Goal: Information Seeking & Learning: Check status

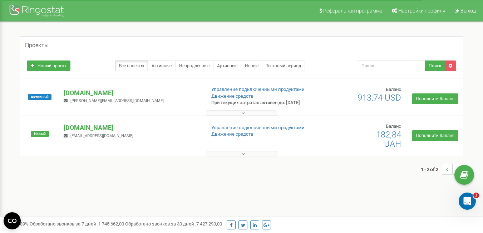
click at [74, 94] on p "[DOMAIN_NAME]" at bounding box center [132, 92] width 136 height 9
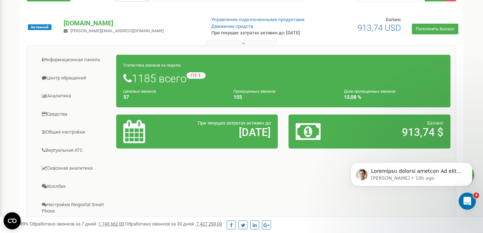
scroll to position [71, 0]
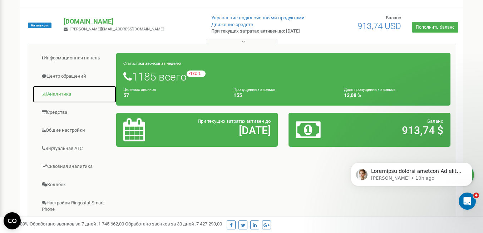
click at [68, 101] on link "Аналитика" at bounding box center [75, 94] width 84 height 18
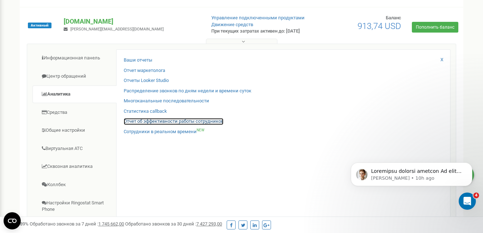
click at [132, 125] on link "Отчет об эффективности работы сотрудников" at bounding box center [174, 121] width 100 height 7
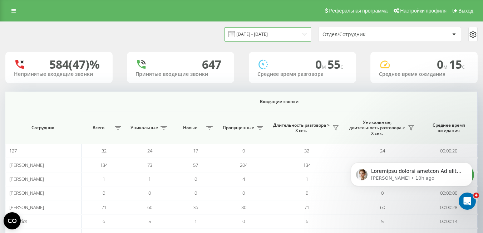
click at [288, 34] on input "[DATE] - [DATE]" at bounding box center [267, 34] width 86 height 14
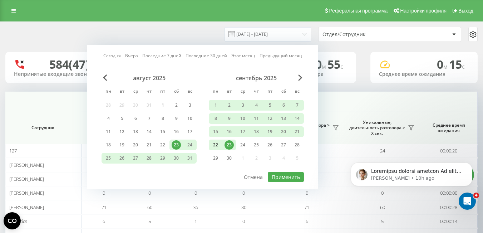
click at [212, 144] on div "22" at bounding box center [215, 144] width 9 height 9
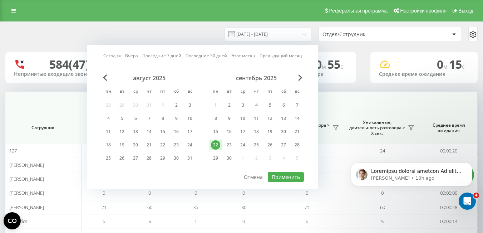
click at [212, 144] on div "22" at bounding box center [215, 144] width 9 height 9
click at [281, 178] on button "Применить" at bounding box center [286, 176] width 36 height 10
type input "[DATE] - [DATE]"
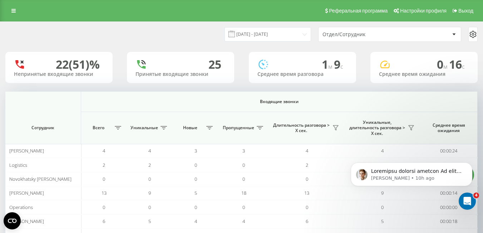
click at [406, 35] on div "Отдел/Сотрудник" at bounding box center [364, 34] width 85 height 6
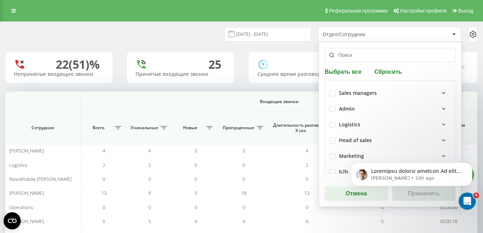
click at [371, 95] on div "Sales managers" at bounding box center [358, 93] width 38 height 6
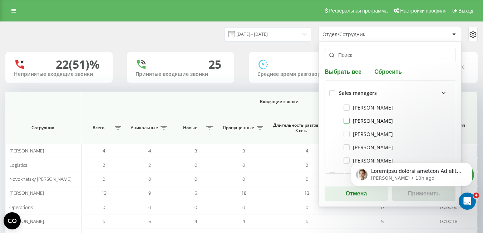
click at [346, 121] on label "[PERSON_NAME]" at bounding box center [367, 121] width 49 height 6
checkbox input "true"
click at [414, 193] on body "[PERSON_NAME] • 10h ago" at bounding box center [411, 180] width 137 height 60
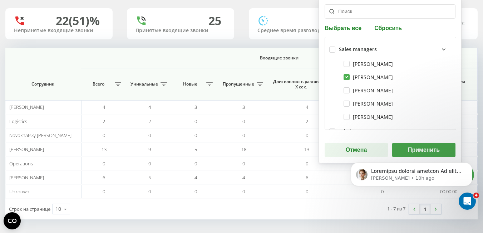
scroll to position [44, 0]
click at [414, 149] on div "[PERSON_NAME] • 10h ago" at bounding box center [410, 140] width 131 height 89
click at [469, 166] on icon "Dismiss notification" at bounding box center [470, 164] width 4 height 4
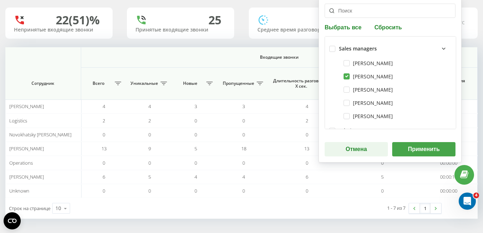
click at [428, 148] on button "Применить" at bounding box center [423, 149] width 63 height 14
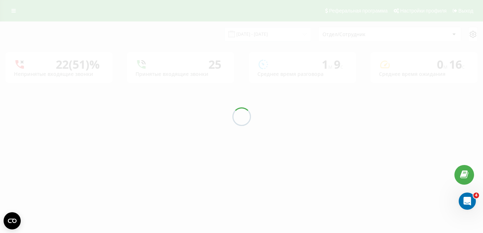
scroll to position [0, 0]
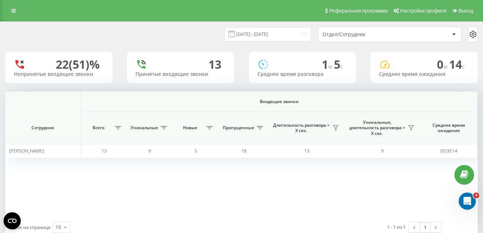
click at [469, 33] on icon at bounding box center [472, 34] width 9 height 9
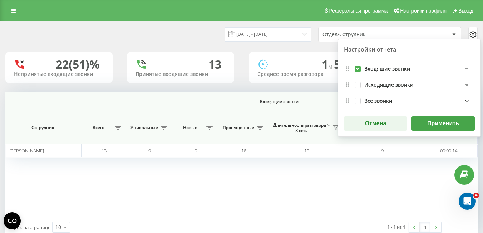
drag, startPoint x: 429, startPoint y: 126, endPoint x: 406, endPoint y: 131, distance: 24.1
click at [429, 125] on button "Применить" at bounding box center [442, 123] width 63 height 14
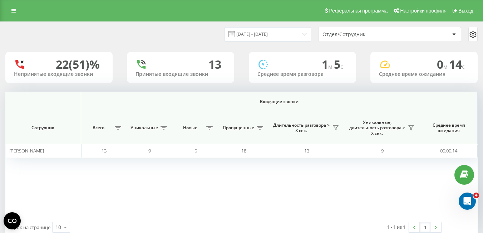
click at [470, 34] on icon at bounding box center [472, 34] width 6 height 6
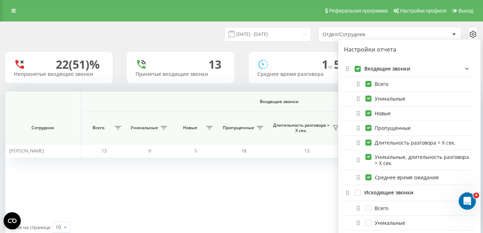
click at [357, 66] on label "incomingFields quote list" at bounding box center [357, 66] width 6 height 0
checkbox input "false"
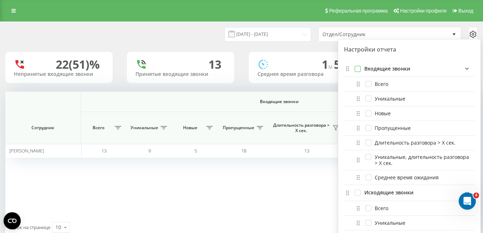
checkbox input "false"
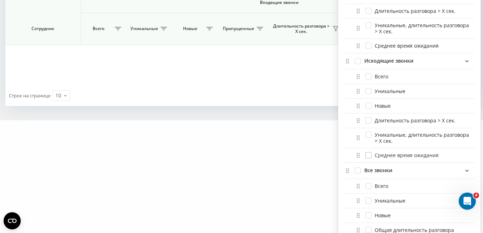
scroll to position [143, 0]
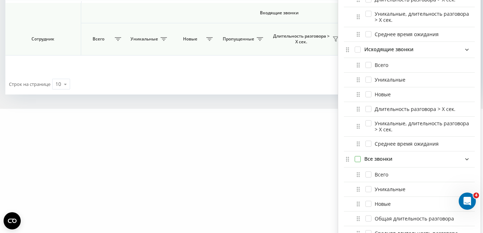
click at [356, 156] on label "allFields quote list" at bounding box center [357, 156] width 6 height 0
checkbox input "true"
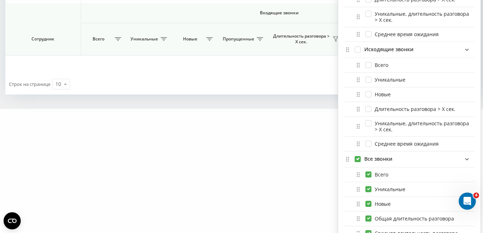
checkbox input "true"
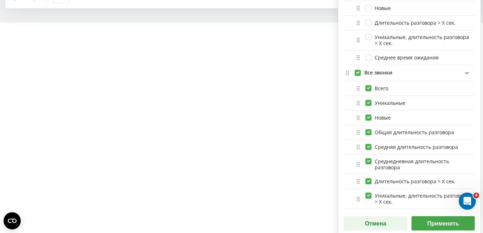
scroll to position [233, 0]
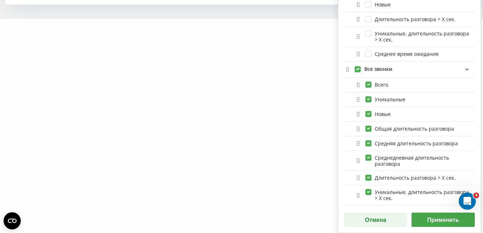
click at [419, 216] on button "Применить" at bounding box center [442, 219] width 63 height 14
